Goal: Task Accomplishment & Management: Complete application form

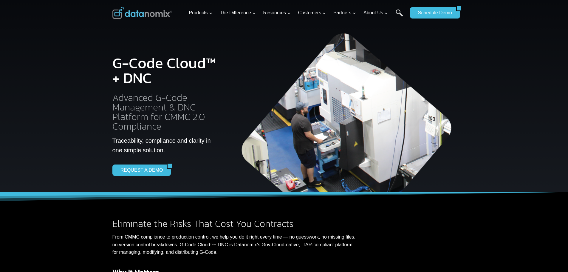
click at [514, 50] on div at bounding box center [284, 96] width 568 height 192
click at [425, 13] on link "Schedule Demo" at bounding box center [433, 12] width 46 height 11
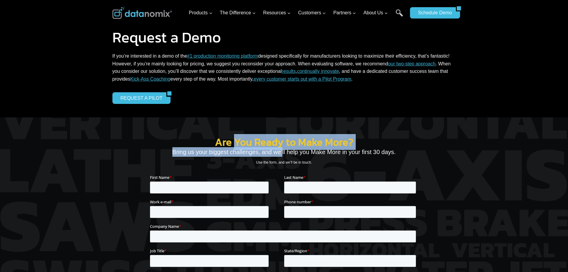
drag, startPoint x: 236, startPoint y: 146, endPoint x: 297, endPoint y: 157, distance: 61.5
click at [285, 156] on div "Are You Ready to Make More? Bring us your biggest challenges, and we’ll help yo…" at bounding box center [284, 226] width 268 height 268
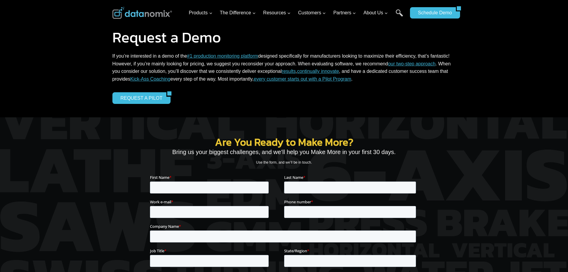
click at [297, 157] on div "Are You Ready to Make More? Bring us your biggest challenges, and we’ll help yo…" at bounding box center [284, 226] width 268 height 268
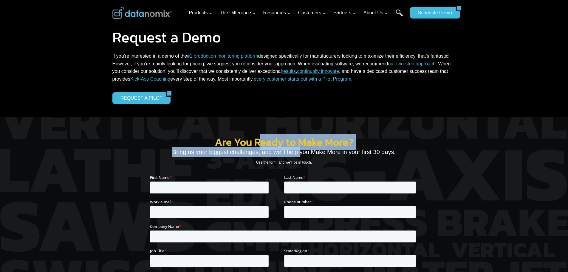
drag, startPoint x: 285, startPoint y: 149, endPoint x: 262, endPoint y: 138, distance: 26.3
click at [262, 138] on div "Are You Ready to Make More? Bring us your biggest challenges, and we’ll help yo…" at bounding box center [284, 226] width 268 height 268
click at [262, 138] on h2 "Are You Ready to Make More?" at bounding box center [284, 142] width 268 height 10
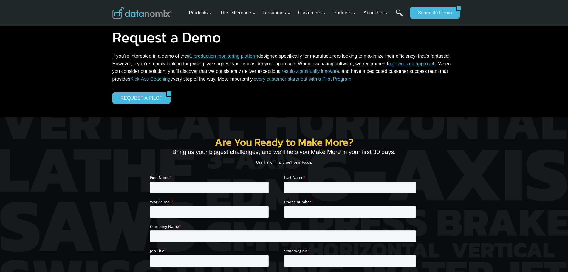
scroll to position [89, 0]
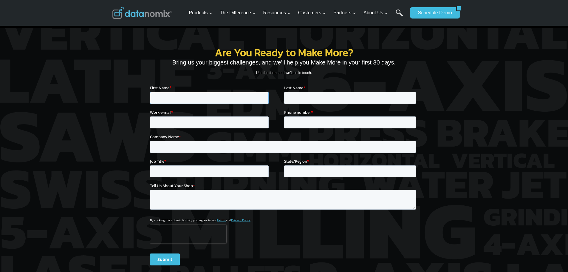
click at [198, 93] on input "First Name *" at bounding box center [209, 98] width 119 height 12
type input "Simon"
click at [304, 99] on input "Last Name *" at bounding box center [350, 98] width 132 height 12
type input "Pham"
click at [215, 121] on input "Work e-mail *" at bounding box center [209, 122] width 119 height 12
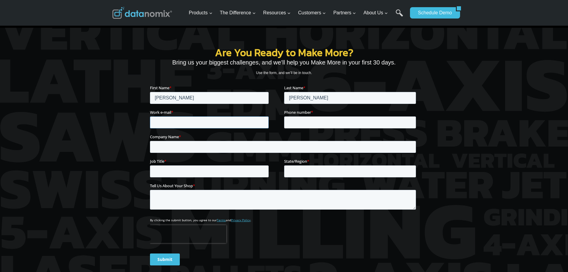
type input "spham@acraaerospace.com"
click at [289, 122] on input "Phone number *" at bounding box center [350, 122] width 132 height 12
type input "17147781900"
click at [215, 156] on fieldset "Company Name *" at bounding box center [284, 145] width 268 height 24
click at [219, 148] on input "Company Name *" at bounding box center [283, 146] width 266 height 12
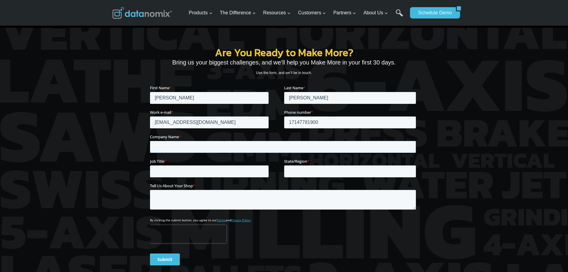
type input "ACRA Aerosapce"
click at [221, 168] on input "Job Title *" at bounding box center [209, 171] width 119 height 12
type input "Manufacturing Engineer"
drag, startPoint x: 320, startPoint y: 177, endPoint x: 320, endPoint y: 173, distance: 3.3
click at [321, 177] on input "State/Region *" at bounding box center [350, 171] width 132 height 12
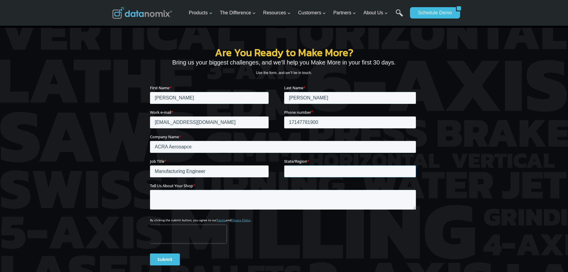
type input "CA"
click at [261, 193] on textarea "Tell Us About Your Shop *" at bounding box center [283, 199] width 266 height 20
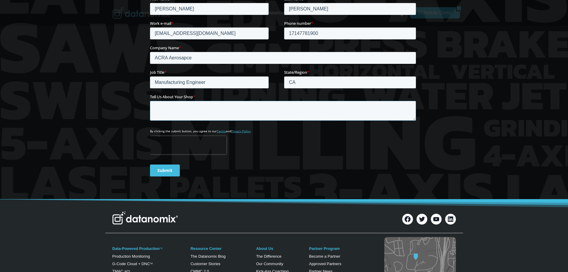
scroll to position [179, 0]
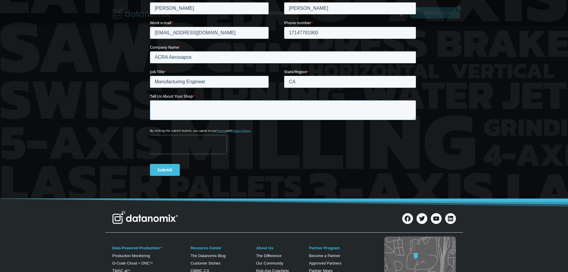
click at [237, 110] on textarea "Tell Us About Your Shop *" at bounding box center [283, 110] width 266 height 20
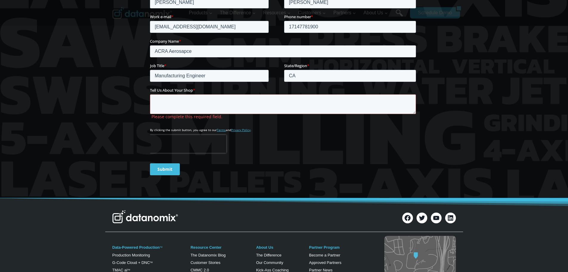
scroll to position [149, 0]
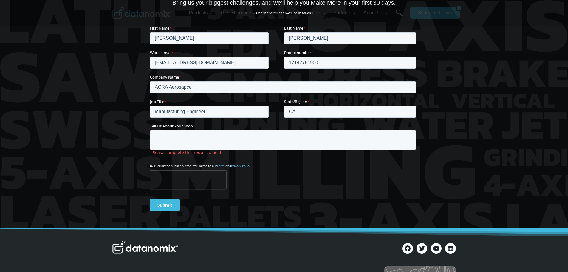
click at [259, 140] on textarea "Tell Us About Your Shop *" at bounding box center [283, 140] width 266 height 20
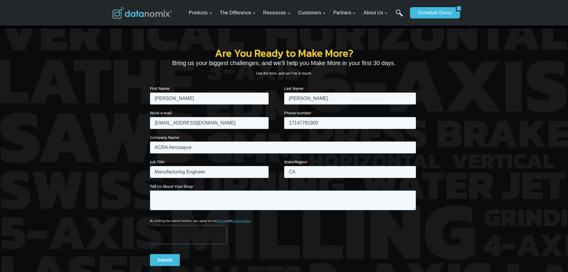
scroll to position [89, 0]
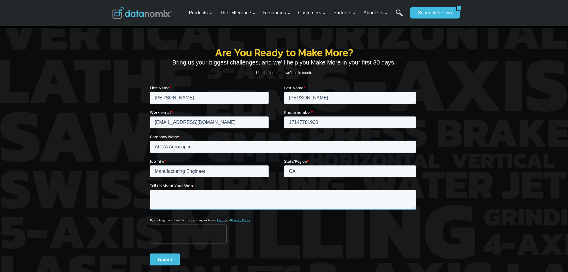
click at [224, 201] on textarea "Tell Us About Your Shop *" at bounding box center [283, 199] width 266 height 20
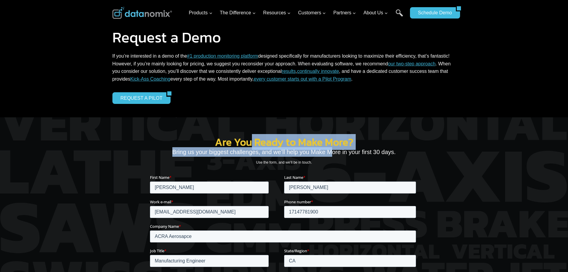
drag, startPoint x: 329, startPoint y: 146, endPoint x: 250, endPoint y: 144, distance: 79.1
click at [250, 144] on div "Are You Ready to Make More? Bring us your biggest challenges, and we’ll help yo…" at bounding box center [284, 228] width 268 height 273
click at [249, 144] on h2 "Are You Ready to Make More?" at bounding box center [284, 142] width 268 height 10
drag, startPoint x: 218, startPoint y: 145, endPoint x: 406, endPoint y: 155, distance: 188.2
click at [406, 155] on div "Are You Ready to Make More? Bring us your biggest challenges, and we’ll help yo…" at bounding box center [284, 228] width 268 height 273
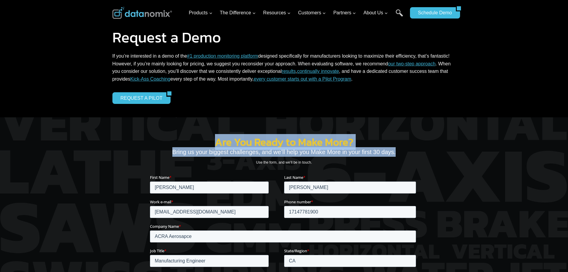
click at [411, 155] on p "Bring us your biggest challenges, and we’ll help you Make More in your first 30…" at bounding box center [284, 152] width 268 height 10
drag, startPoint x: 400, startPoint y: 153, endPoint x: 202, endPoint y: 141, distance: 198.4
click at [202, 142] on div "Are You Ready to Make More? Bring us your biggest challenges, and we’ll help yo…" at bounding box center [284, 228] width 268 height 273
click at [219, 142] on h2 "Are You Ready to Make More?" at bounding box center [284, 142] width 268 height 10
drag, startPoint x: 209, startPoint y: 137, endPoint x: 437, endPoint y: 155, distance: 228.9
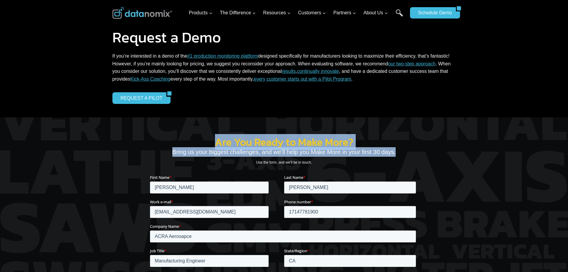
click at [437, 155] on div "Are You Ready to Make More? Bring us your biggest challenges, and we’ll help yo…" at bounding box center [284, 249] width 358 height 265
drag, startPoint x: 369, startPoint y: 148, endPoint x: 204, endPoint y: 140, distance: 165.1
click at [204, 141] on div "Are You Ready to Make More? Bring us your biggest challenges, and we’ll help yo…" at bounding box center [284, 249] width 358 height 265
click at [204, 140] on h2 "Are You Ready to Make More?" at bounding box center [284, 142] width 268 height 10
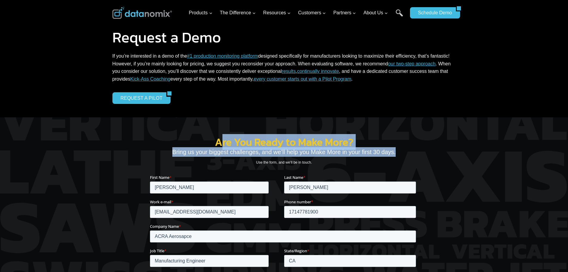
drag, startPoint x: 247, startPoint y: 141, endPoint x: 429, endPoint y: 153, distance: 182.0
click at [429, 153] on div "Are You Ready to Make More? Bring us your biggest challenges, and we’ll help yo…" at bounding box center [284, 249] width 358 height 265
drag, startPoint x: 314, startPoint y: 144, endPoint x: 211, endPoint y: 138, distance: 103.1
click at [194, 138] on div "Are You Ready to Make More? Bring us your biggest challenges, and we’ll help yo…" at bounding box center [284, 228] width 268 height 273
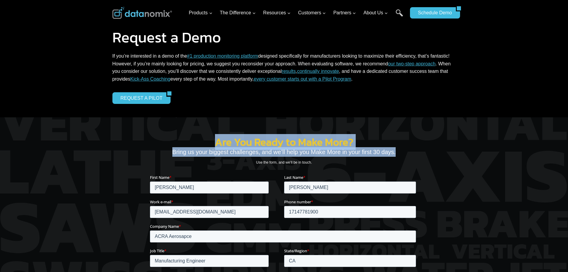
click at [231, 139] on h2 "Are You Ready to Make More?" at bounding box center [284, 142] width 268 height 10
click at [210, 140] on h2 "Are You Ready to Make More?" at bounding box center [284, 142] width 268 height 10
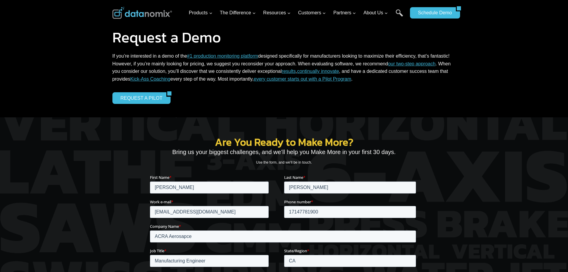
click at [227, 132] on div "Are You Ready to Make More? Bring us your biggest challenges, and we’ll help yo…" at bounding box center [284, 228] width 268 height 273
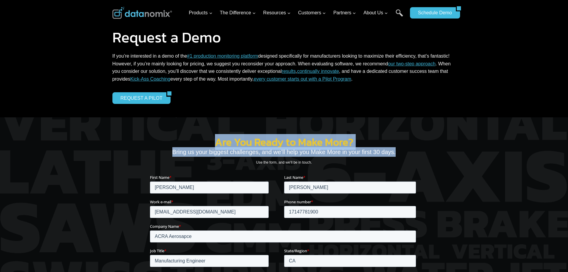
drag, startPoint x: 204, startPoint y: 138, endPoint x: 394, endPoint y: 152, distance: 190.8
click at [394, 152] on div "Are You Ready to Make More? Bring us your biggest challenges, and we’ll help yo…" at bounding box center [284, 228] width 268 height 273
click at [394, 152] on p "Bring us your biggest challenges, and we’ll help you Make More in your first 30…" at bounding box center [284, 152] width 268 height 10
drag, startPoint x: 394, startPoint y: 152, endPoint x: 181, endPoint y: 139, distance: 213.1
click at [181, 139] on div "Are You Ready to Make More? Bring us your biggest challenges, and we’ll help yo…" at bounding box center [284, 228] width 268 height 273
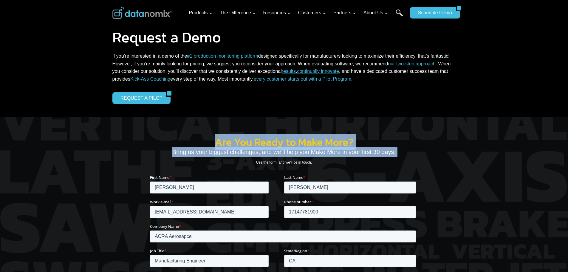
click at [190, 137] on h2 "Are You Ready to Make More?" at bounding box center [284, 142] width 268 height 10
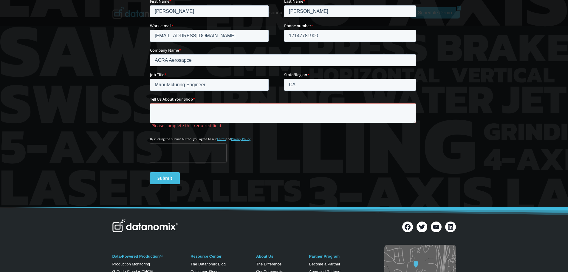
scroll to position [149, 0]
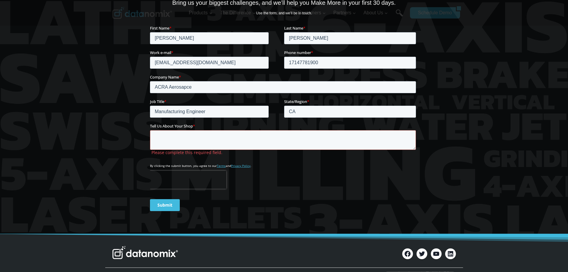
click at [283, 141] on textarea "Tell Us About Your Shop *" at bounding box center [283, 140] width 266 height 20
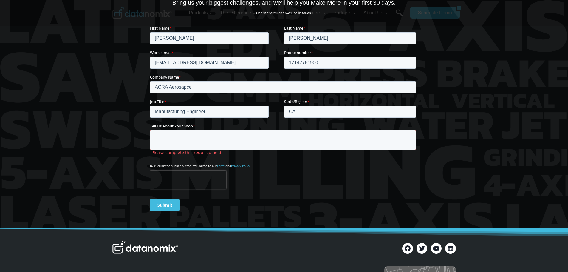
click at [289, 168] on form "First Name * Simon Last Name * Pham Work e-mail * spham@acraaerospace.com Phone…" at bounding box center [284, 120] width 268 height 191
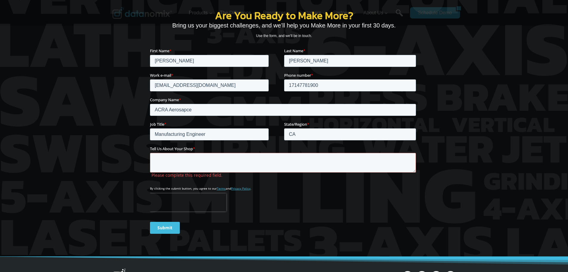
scroll to position [89, 0]
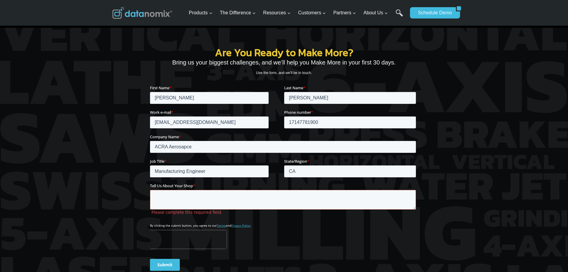
click at [325, 197] on textarea "Tell Us About Your Shop *" at bounding box center [283, 199] width 266 height 20
click at [466, 186] on div at bounding box center [284, 158] width 568 height 260
click at [362, 210] on label "Please complete this required field." at bounding box center [284, 211] width 267 height 5
drag, startPoint x: 419, startPoint y: 197, endPoint x: 249, endPoint y: 121, distance: 186.6
click at [419, 197] on div "Are You Ready to Make More? Bring us your biggest challenges, and we’ll help yo…" at bounding box center [284, 160] width 358 height 265
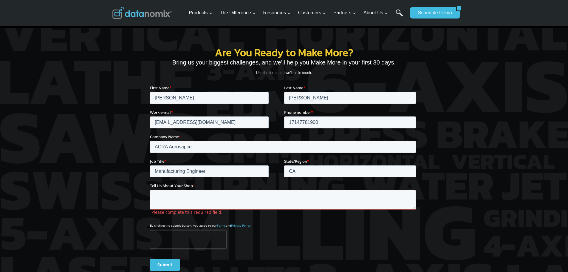
click at [399, 205] on textarea "Tell Us About Your Shop *" at bounding box center [283, 199] width 266 height 20
drag, startPoint x: 452, startPoint y: 189, endPoint x: 433, endPoint y: 198, distance: 20.9
click at [452, 189] on div "Are You Ready to Make More? Bring us your biggest challenges, and we’ll help yo…" at bounding box center [284, 158] width 358 height 260
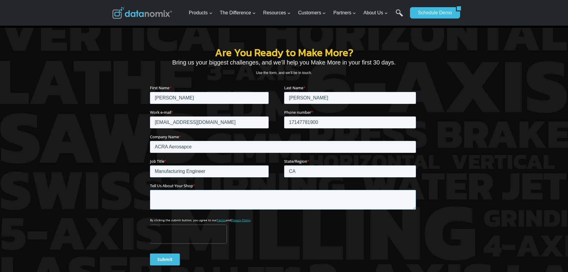
click at [382, 203] on textarea "Tell Us About Your Shop *" at bounding box center [283, 199] width 266 height 20
click at [467, 191] on div at bounding box center [284, 158] width 568 height 260
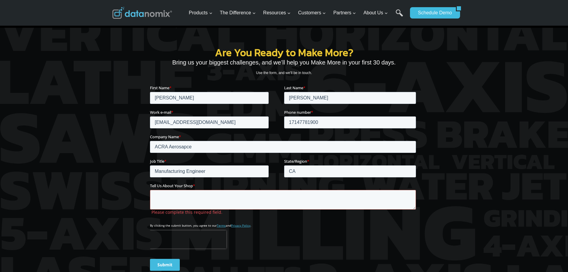
click at [387, 202] on textarea "Tell Us About Your Shop *" at bounding box center [283, 199] width 266 height 20
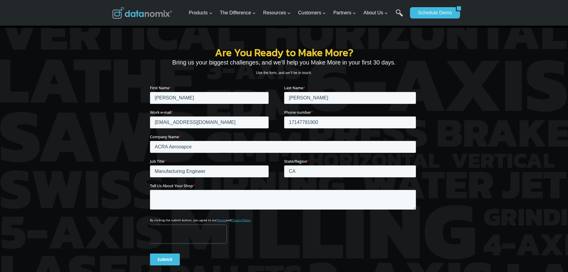
click at [448, 194] on div "Are You Ready to Make More? Bring us your biggest challenges, and we’ll help yo…" at bounding box center [284, 158] width 358 height 260
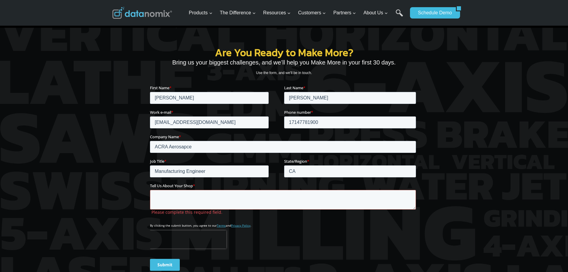
click at [300, 194] on textarea "Tell Us About Your Shop *" at bounding box center [283, 199] width 266 height 20
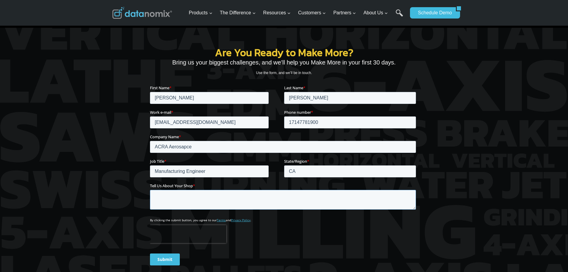
click at [267, 194] on textarea "Tell Us About Your Shop *" at bounding box center [283, 199] width 266 height 20
click at [205, 12] on div "Are You Ready to Make More? Bring us your biggest challenges, and we’ll help yo…" at bounding box center [284, 136] width 268 height 268
click at [214, 29] on div "Are You Ready to Make More? Bring us your biggest challenges, and we’ll help yo…" at bounding box center [284, 136] width 268 height 268
click at [206, 15] on div "Are You Ready to Make More? Bring us your biggest challenges, and we’ll help yo…" at bounding box center [284, 136] width 268 height 268
click at [231, 59] on p "Bring us your biggest challenges, and we’ll help you Make More in your first 30…" at bounding box center [284, 63] width 268 height 10
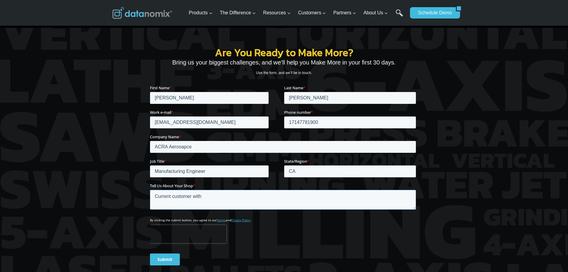
click at [221, 197] on textarea "Current customer with" at bounding box center [283, 199] width 266 height 20
click at [237, 75] on p "Use the form, and we’ll be in touch." at bounding box center [284, 73] width 268 height 6
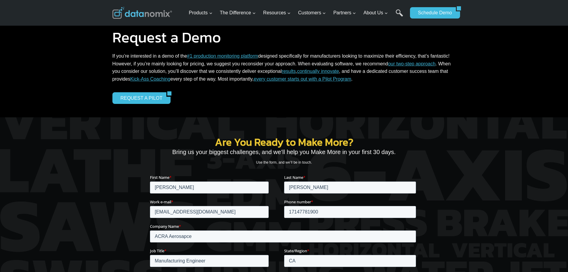
scroll to position [149, 0]
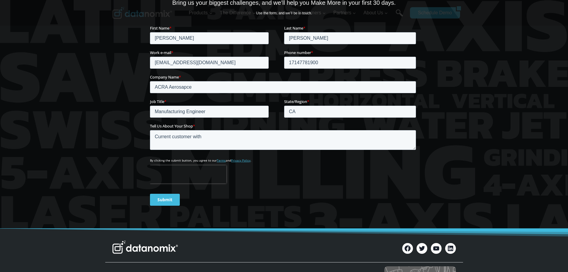
click at [237, 142] on textarea "Current customer with" at bounding box center [283, 140] width 266 height 20
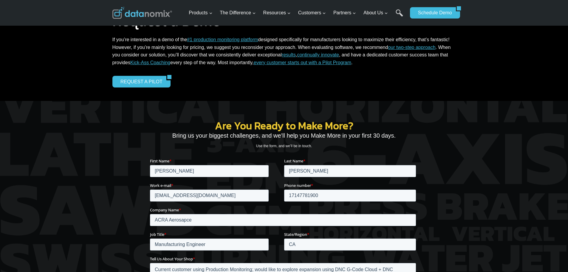
scroll to position [136, 0]
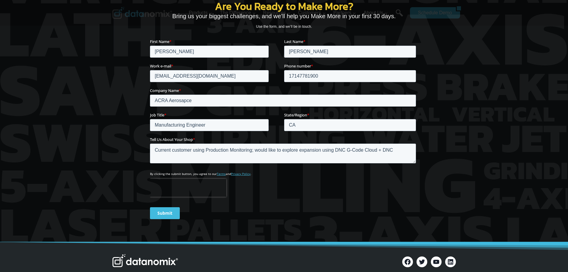
type textarea "Current customer using Production Monitoring; would like to explore expansion u…"
click at [164, 212] on input "Submit" at bounding box center [165, 213] width 30 height 12
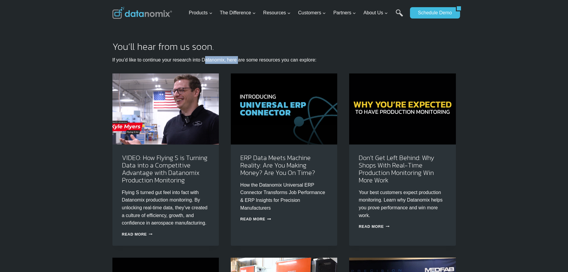
drag, startPoint x: 239, startPoint y: 57, endPoint x: 168, endPoint y: 53, distance: 70.8
click at [168, 53] on div "You’ll hear from us soon. If you’d like to continue your research into Datanomi…" at bounding box center [284, 244] width 344 height 405
click at [158, 51] on h2 "You’ll hear from us soon." at bounding box center [284, 47] width 344 height 10
click at [157, 42] on h2 "You’ll hear from us soon." at bounding box center [284, 47] width 344 height 10
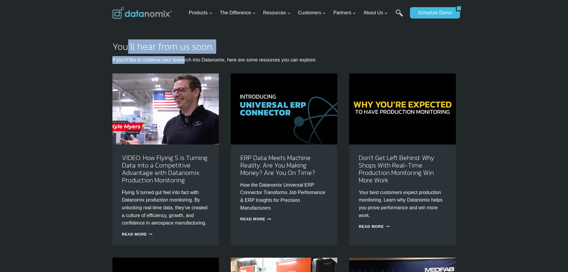
drag, startPoint x: 197, startPoint y: 60, endPoint x: 294, endPoint y: 65, distance: 96.7
click at [249, 66] on div "You’ll hear from us soon. If you’d like to continue your research into Datanomi…" at bounding box center [284, 244] width 344 height 405
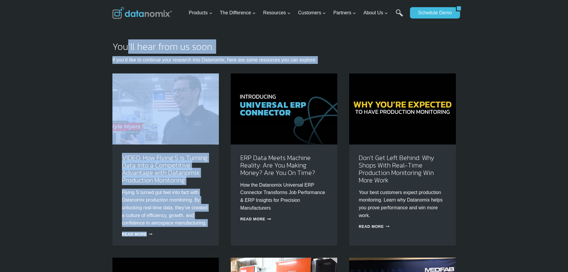
click at [294, 64] on div "You’ll hear from us soon. If you’d like to continue your research into Datanomi…" at bounding box center [284, 244] width 344 height 405
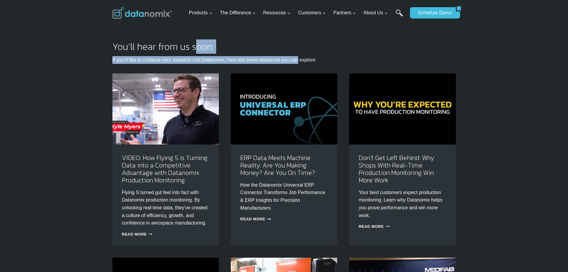
drag, startPoint x: 266, startPoint y: 58, endPoint x: 160, endPoint y: 50, distance: 106.4
click at [175, 51] on div "You’ll hear from us soon. If you’d like to continue your research into Datanomi…" at bounding box center [284, 244] width 344 height 405
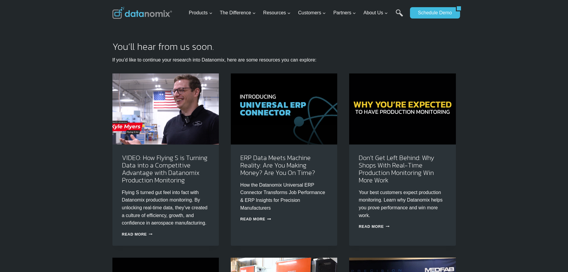
click at [160, 50] on h2 "You’ll hear from us soon." at bounding box center [284, 47] width 344 height 10
